Goal: Transaction & Acquisition: Purchase product/service

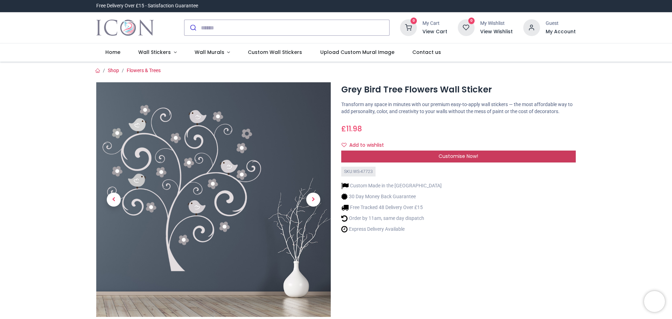
click at [406, 157] on div "Customise Now!" at bounding box center [458, 156] width 234 height 12
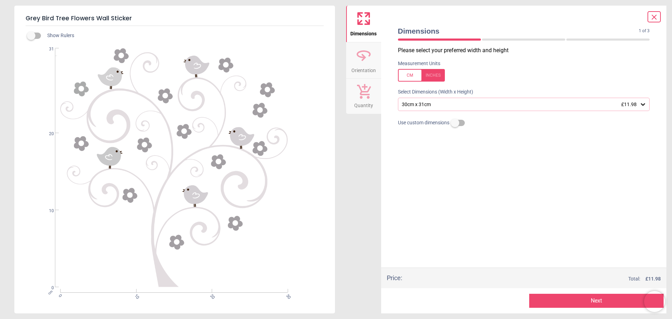
click at [641, 104] on icon at bounding box center [642, 104] width 4 height 2
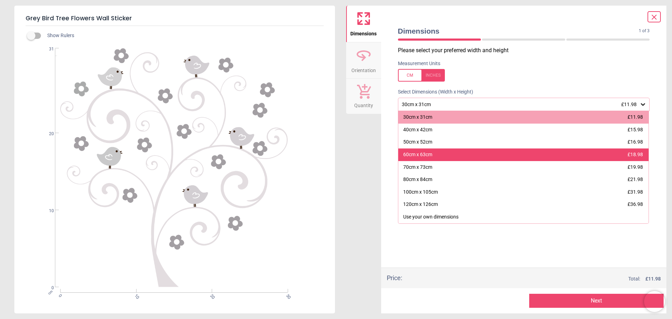
click at [426, 153] on div "60cm x 63cm" at bounding box center [417, 154] width 29 height 7
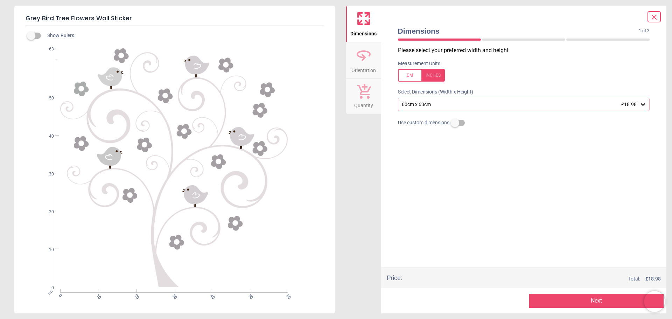
click at [591, 299] on button "Next" at bounding box center [596, 300] width 134 height 14
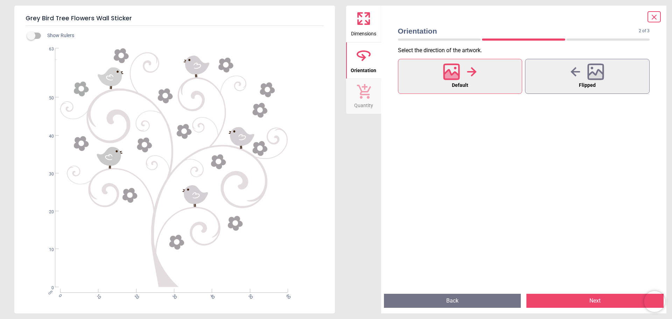
click at [591, 299] on button "Next" at bounding box center [594, 300] width 137 height 14
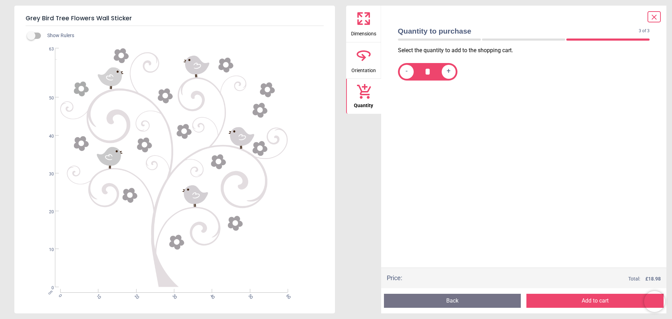
click at [654, 16] on icon at bounding box center [654, 17] width 4 height 4
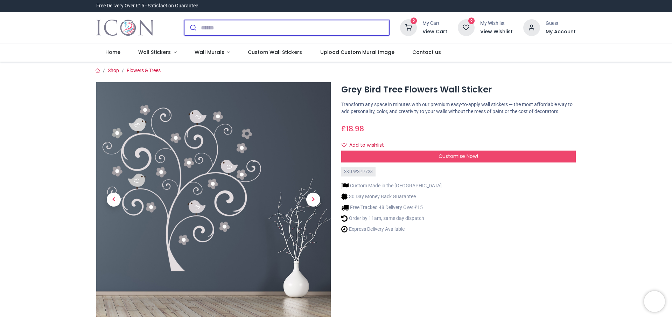
click at [217, 29] on input "search" at bounding box center [295, 27] width 188 height 15
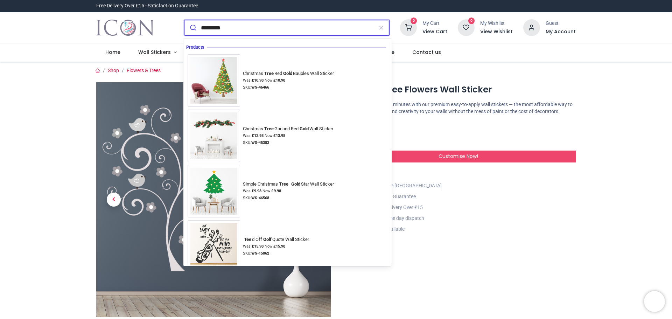
type input "*********"
click at [184, 20] on button "submit" at bounding box center [192, 27] width 16 height 15
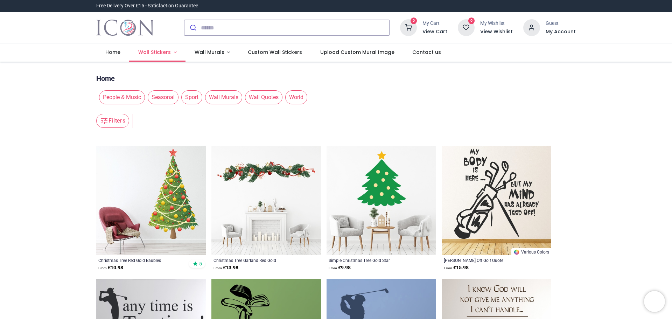
click at [155, 50] on span "Wall Stickers" at bounding box center [154, 52] width 33 height 7
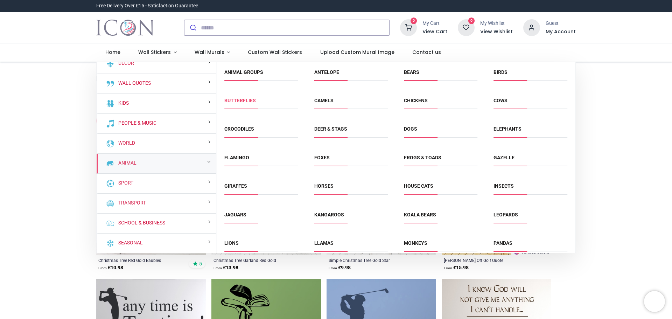
click at [238, 100] on link "Butterflies" at bounding box center [239, 101] width 31 height 6
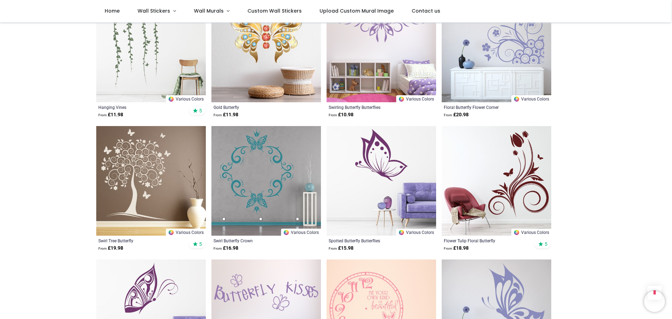
scroll to position [700, 0]
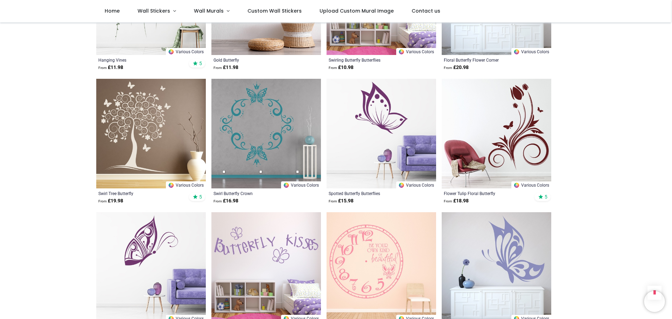
scroll to position [735, 0]
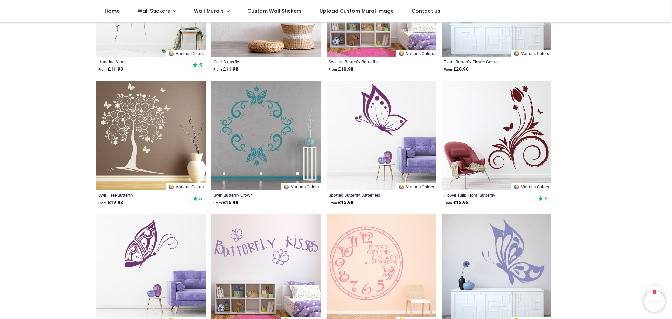
click at [141, 118] on img at bounding box center [150, 134] width 109 height 109
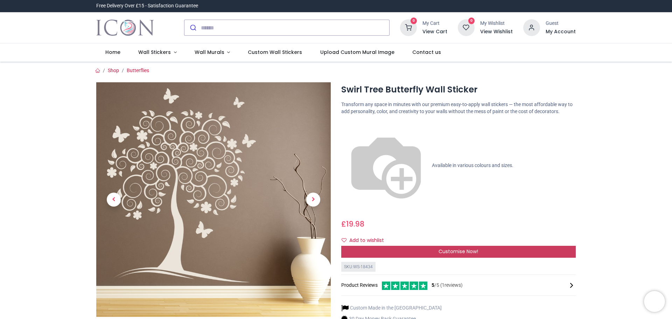
click at [427, 246] on div "Customise Now!" at bounding box center [458, 252] width 234 height 12
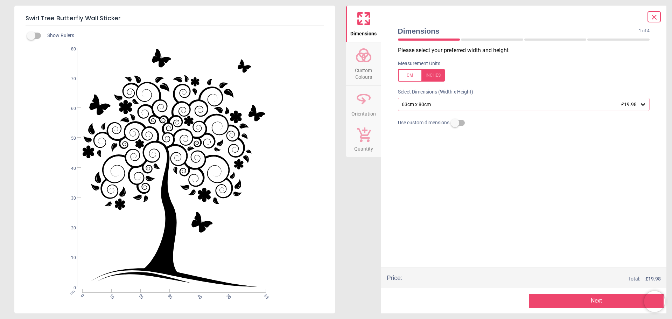
click at [431, 72] on div at bounding box center [421, 75] width 47 height 13
click at [643, 104] on icon at bounding box center [642, 104] width 7 height 7
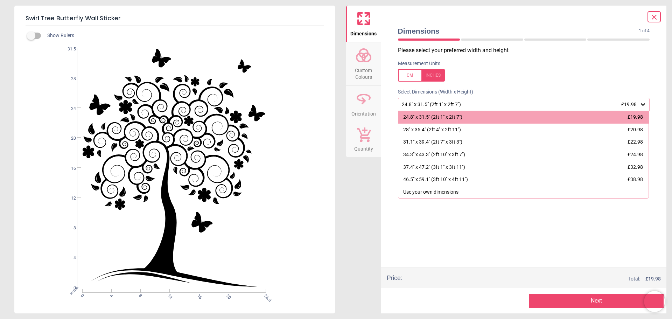
click at [444, 103] on div "24.8" x 31.5" (2ft 1" x 2ft 7") £19.98" at bounding box center [520, 104] width 239 height 6
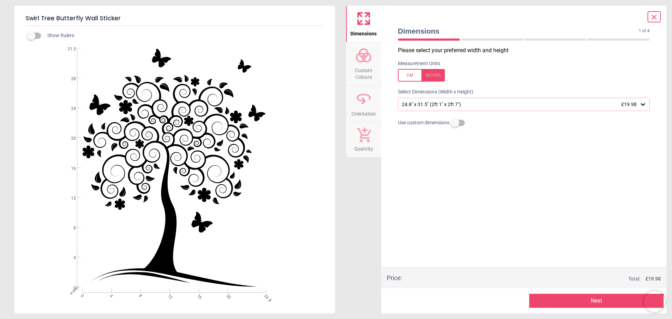
click at [408, 74] on div at bounding box center [421, 75] width 47 height 13
click at [455, 123] on label at bounding box center [455, 123] width 0 height 0
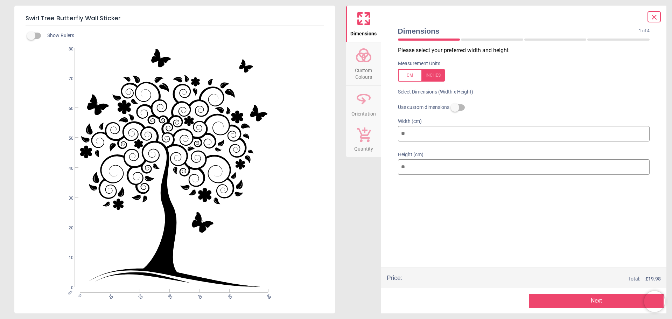
type input "*"
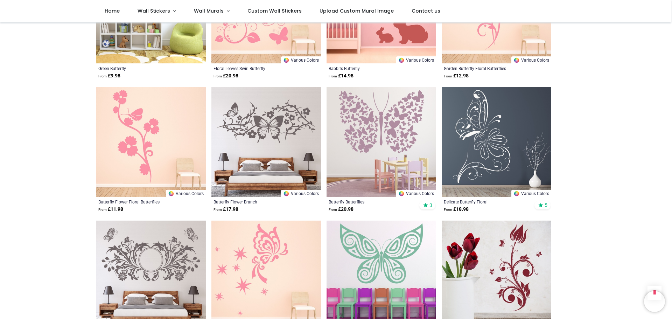
scroll to position [490, 0]
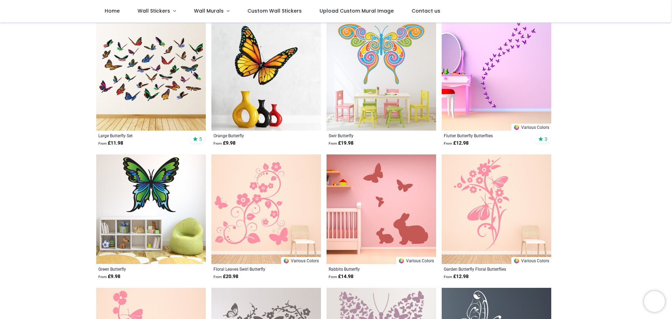
scroll to position [124, 0]
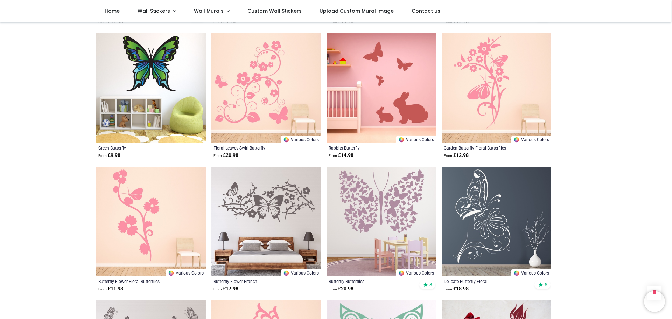
scroll to position [385, 0]
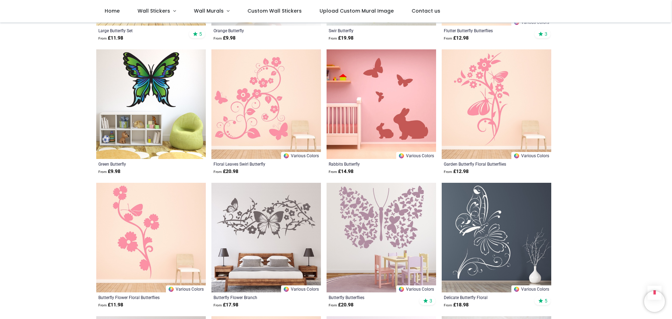
click at [268, 99] on img at bounding box center [265, 103] width 109 height 109
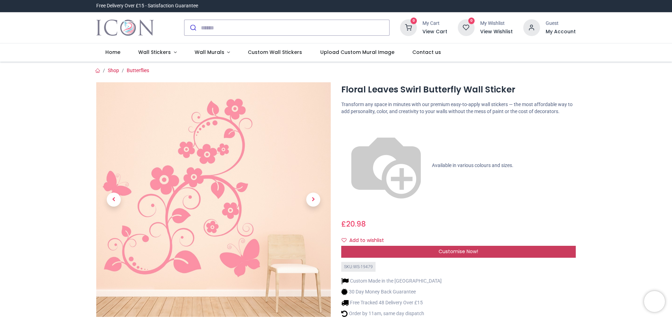
click at [433, 246] on div "Customise Now!" at bounding box center [458, 252] width 234 height 12
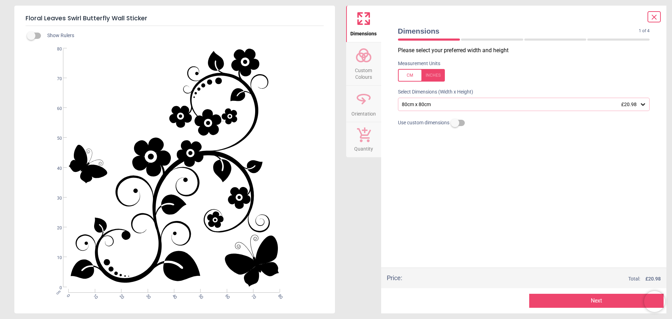
click at [642, 104] on icon at bounding box center [642, 104] width 7 height 7
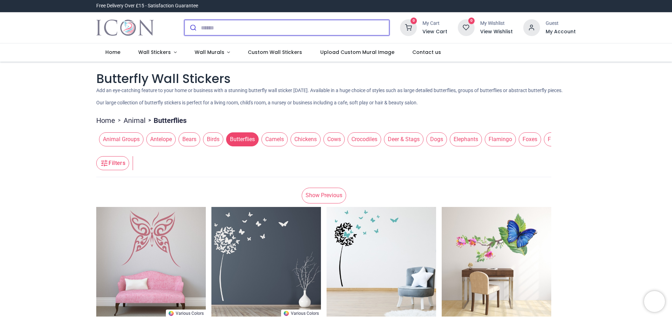
click at [203, 24] on input "search" at bounding box center [295, 27] width 188 height 15
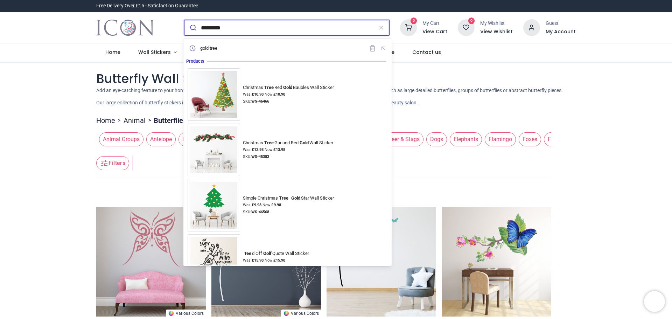
type input "*********"
click at [184, 20] on button "submit" at bounding box center [192, 27] width 16 height 15
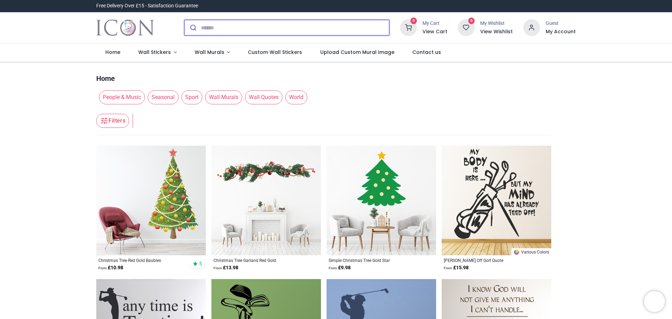
click at [229, 31] on input "search" at bounding box center [295, 27] width 188 height 15
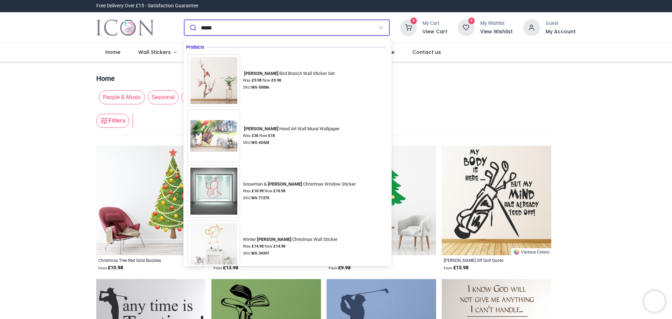
type input "*****"
click at [184, 20] on button "submit" at bounding box center [192, 27] width 16 height 15
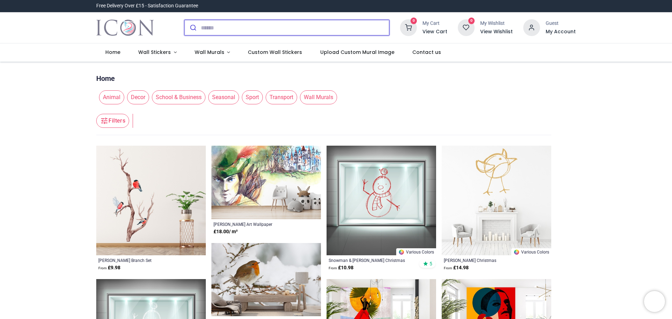
click at [258, 30] on input "search" at bounding box center [295, 27] width 188 height 15
type input "**********"
click at [184, 20] on button "submit" at bounding box center [192, 27] width 16 height 15
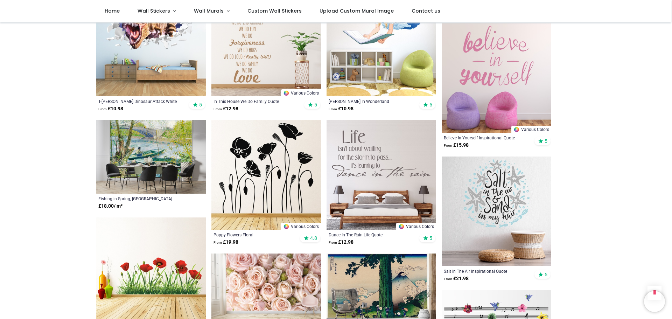
scroll to position [665, 0]
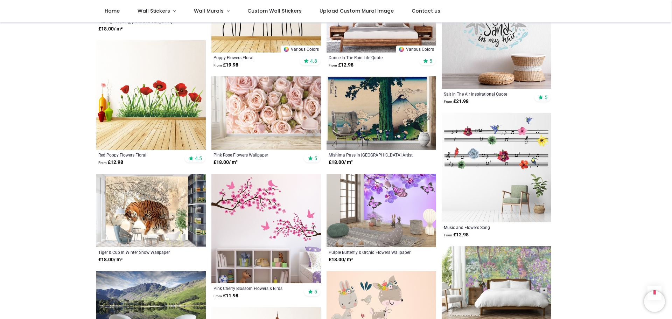
scroll to position [840, 0]
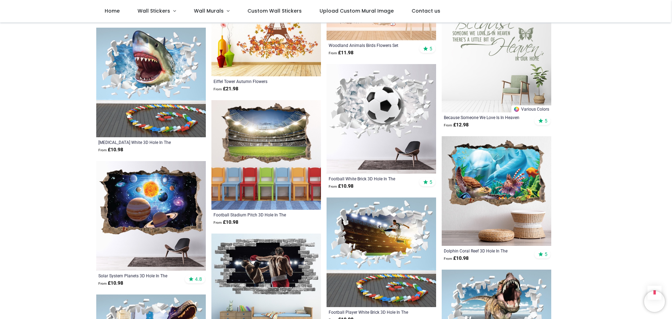
scroll to position [1224, 0]
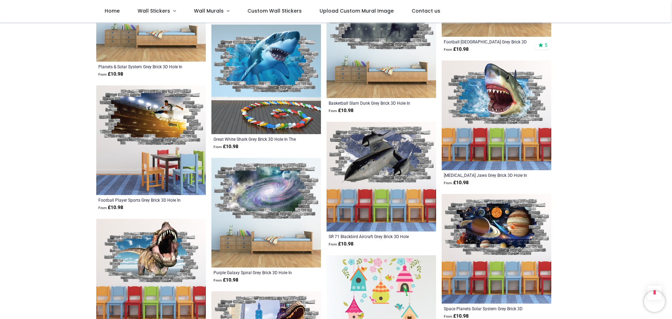
scroll to position [1784, 0]
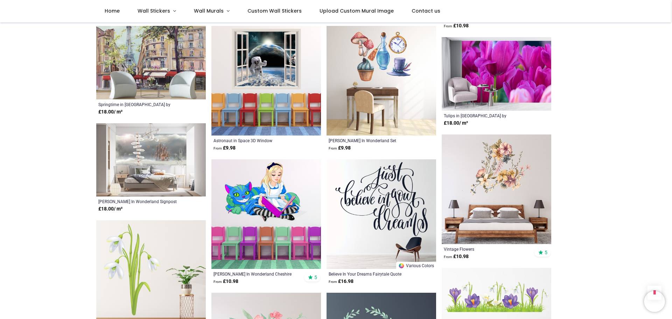
scroll to position [2589, 0]
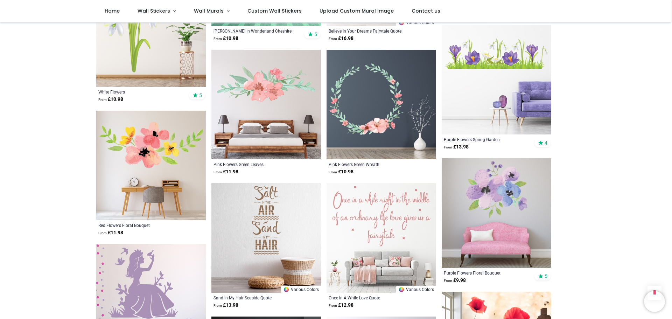
scroll to position [2693, 0]
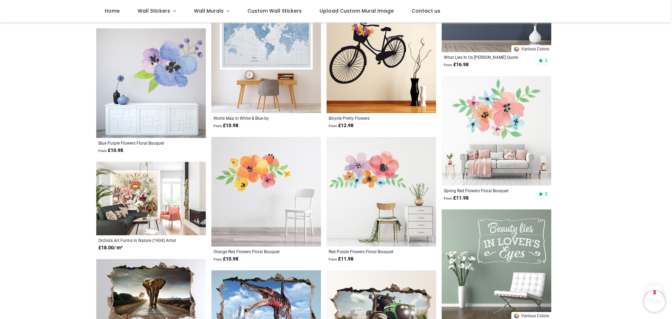
scroll to position [3148, 0]
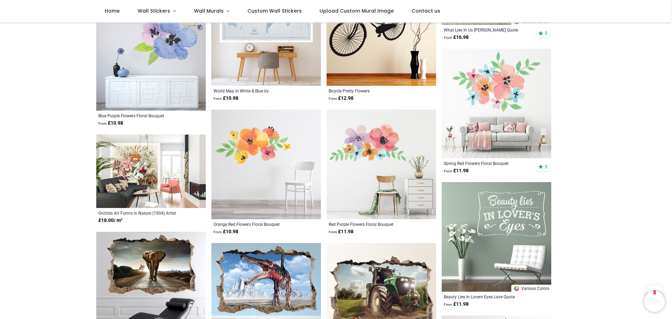
click at [374, 129] on img at bounding box center [380, 163] width 109 height 109
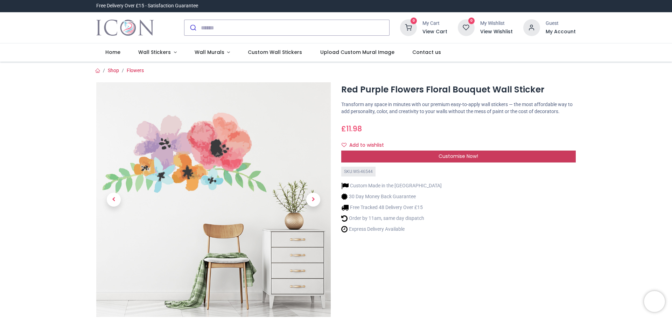
click at [461, 156] on span "Customise Now!" at bounding box center [458, 156] width 40 height 7
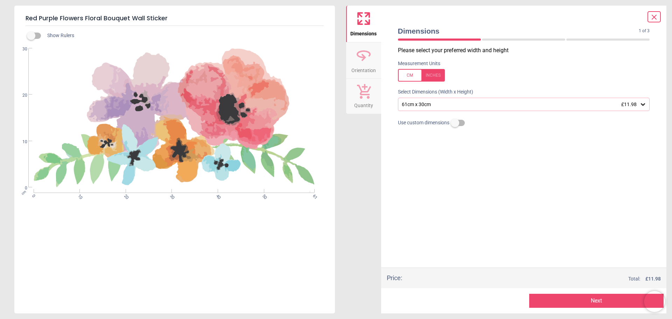
click at [644, 104] on icon at bounding box center [642, 104] width 7 height 7
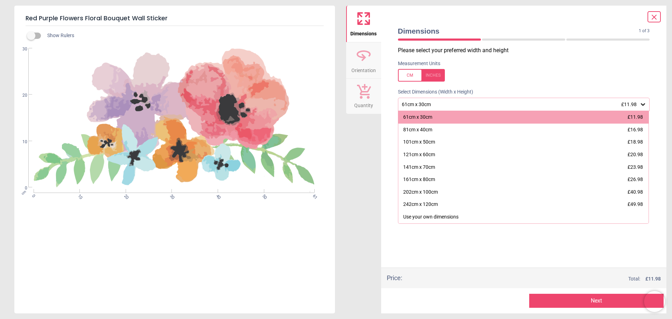
click at [644, 104] on icon at bounding box center [642, 104] width 7 height 7
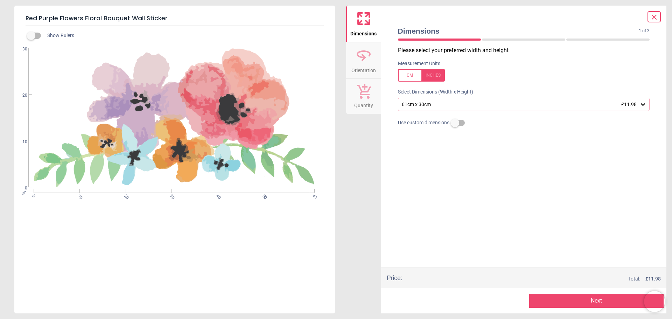
click at [584, 299] on button "Next" at bounding box center [596, 300] width 134 height 14
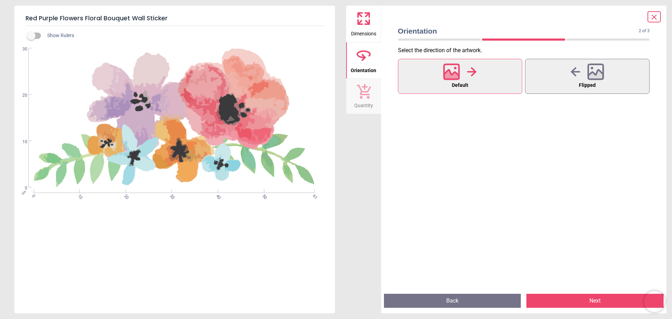
click at [584, 299] on button "Next" at bounding box center [594, 300] width 137 height 14
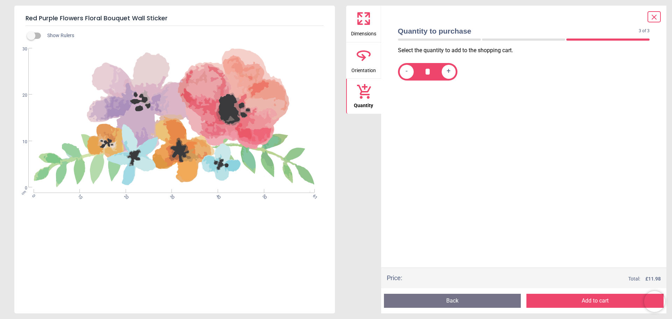
click at [584, 299] on button "Add to cart" at bounding box center [594, 300] width 137 height 14
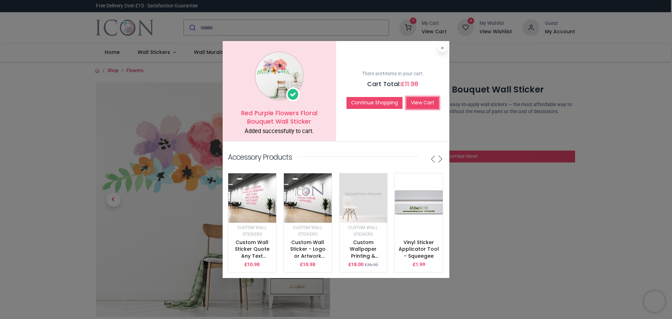
click at [413, 97] on link "View Cart" at bounding box center [422, 103] width 33 height 12
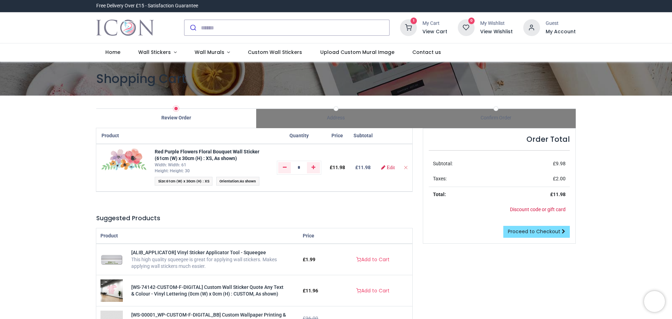
click at [582, 318] on div at bounding box center [336, 319] width 672 height 0
click at [466, 318] on div at bounding box center [336, 319] width 672 height 0
click at [527, 234] on span "Proceed to Checkout" at bounding box center [534, 231] width 52 height 7
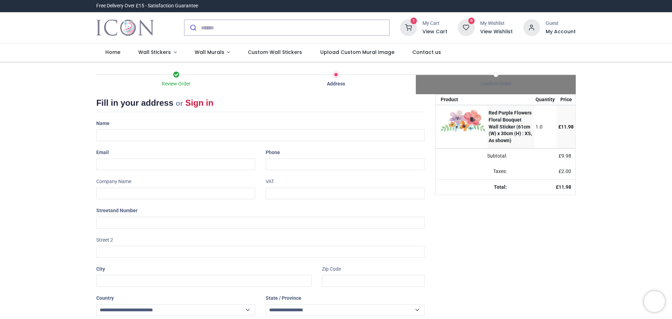
select select "***"
click at [134, 133] on input "text" at bounding box center [260, 135] width 328 height 12
type input "**********"
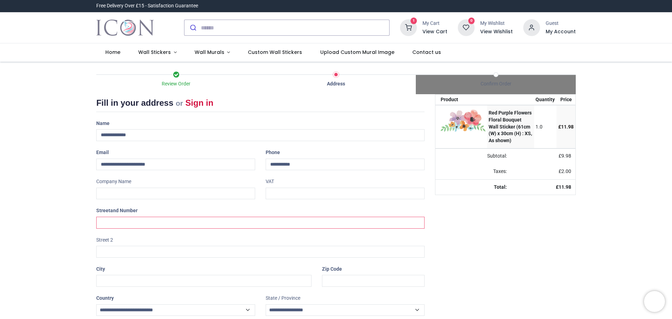
type input "**********"
type input "*******"
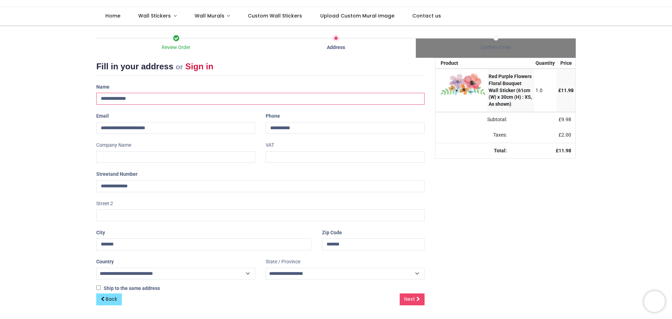
scroll to position [37, 0]
click at [414, 299] on span "Next" at bounding box center [409, 298] width 11 height 7
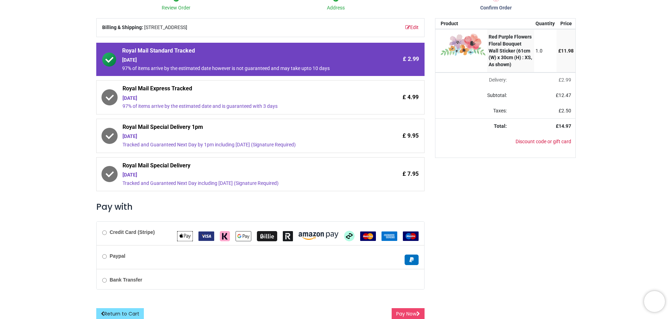
scroll to position [80, 0]
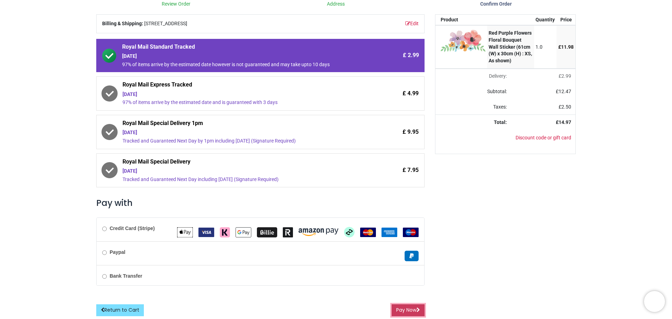
click at [405, 309] on button "Pay Now" at bounding box center [407, 310] width 33 height 12
